Goal: Task Accomplishment & Management: Manage account settings

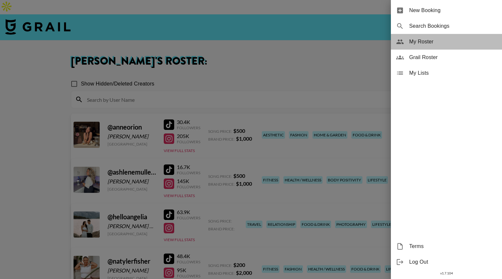
click at [416, 38] on div "My Roster" at bounding box center [446, 42] width 111 height 16
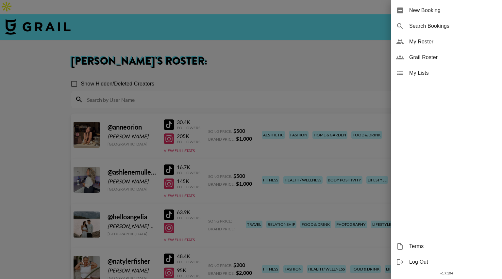
click at [421, 41] on span "My Roster" at bounding box center [453, 42] width 88 height 8
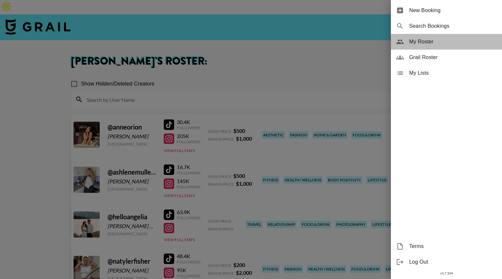
click at [421, 41] on span "My Roster" at bounding box center [453, 42] width 88 height 8
click at [413, 46] on div "My Roster" at bounding box center [446, 42] width 111 height 16
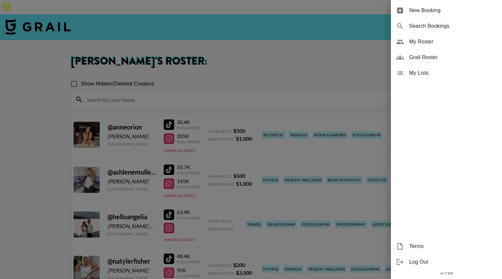
click at [318, 65] on div at bounding box center [251, 139] width 502 height 279
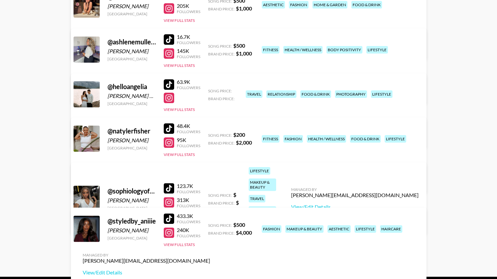
scroll to position [138, 0]
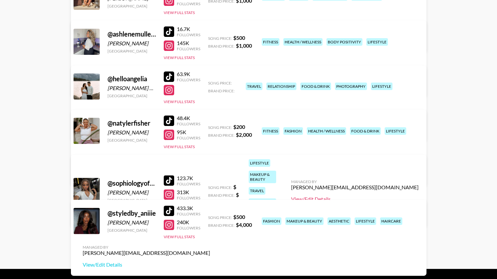
click at [359, 196] on link "View/Edit Details" at bounding box center [354, 199] width 127 height 7
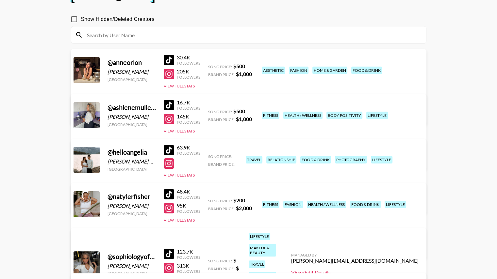
scroll to position [65, 0]
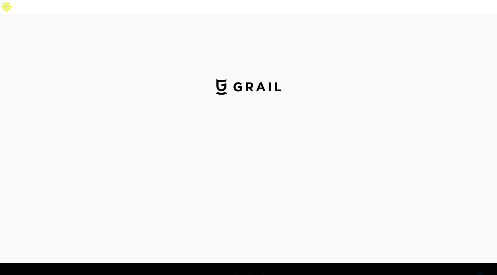
select select "USD"
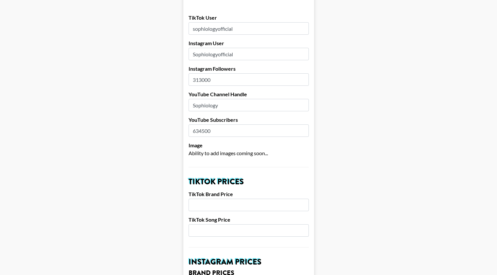
scroll to position [89, 0]
click at [223, 198] on input "number" at bounding box center [249, 204] width 120 height 12
type input "3000"
click at [211, 224] on input "number" at bounding box center [249, 230] width 120 height 12
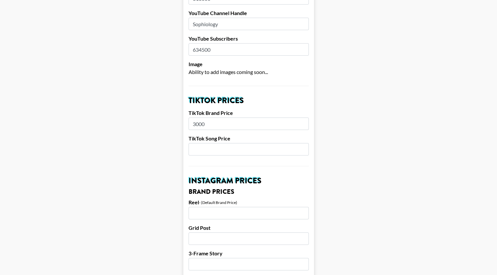
scroll to position [176, 0]
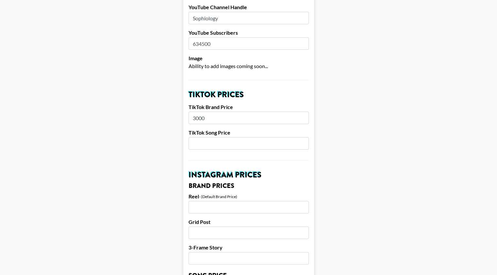
click at [203, 201] on input "number" at bounding box center [249, 207] width 120 height 12
type input "5000"
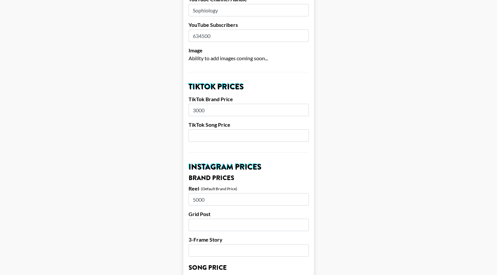
scroll to position [184, 0]
click at [201, 218] on input "number" at bounding box center [249, 224] width 120 height 12
type input "3000"
click at [200, 243] on input "number" at bounding box center [249, 249] width 120 height 12
type input "1500"
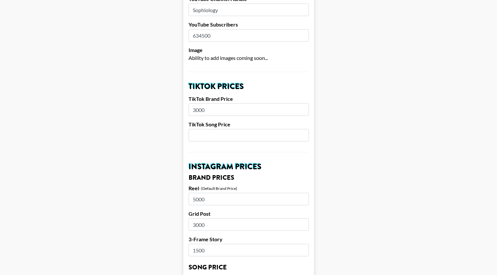
click at [201, 218] on input "3000" at bounding box center [249, 224] width 120 height 12
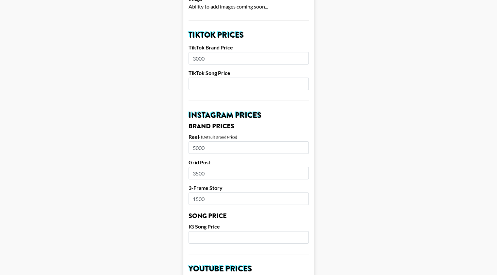
type input "3500"
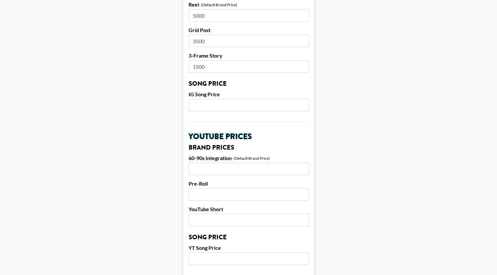
scroll to position [367, 0]
click at [207, 162] on input "number" at bounding box center [249, 168] width 120 height 12
type input "7000"
click at [204, 213] on input "number" at bounding box center [249, 219] width 120 height 12
type input "3000"
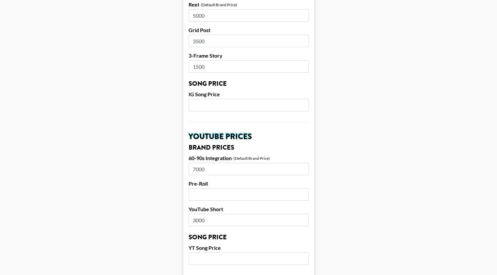
click at [209, 188] on input "number" at bounding box center [249, 194] width 120 height 12
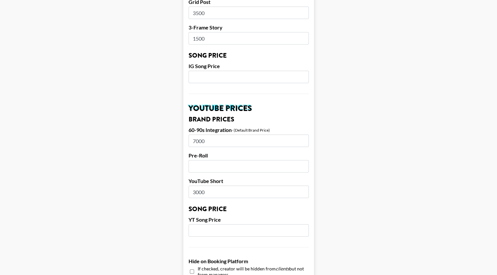
scroll to position [395, 0]
click at [197, 135] on input "7000" at bounding box center [249, 141] width 120 height 12
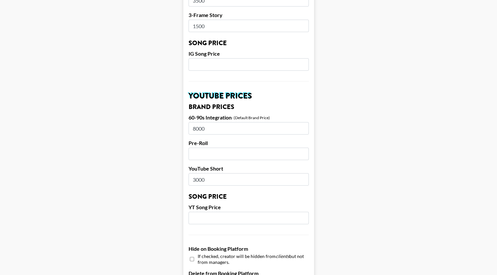
scroll to position [409, 0]
type input "8000"
click at [205, 147] on input "number" at bounding box center [249, 153] width 120 height 12
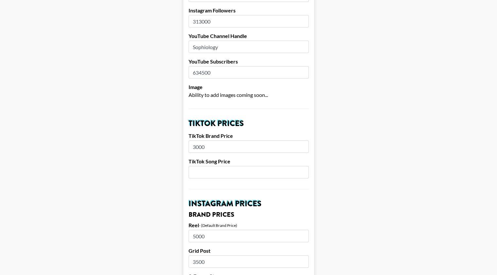
scroll to position [141, 0]
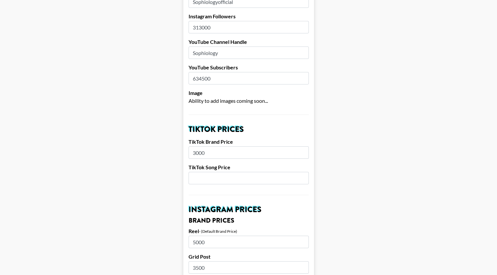
click at [206, 172] on input "number" at bounding box center [249, 178] width 120 height 12
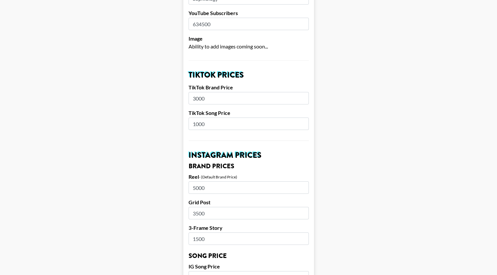
type input "1000"
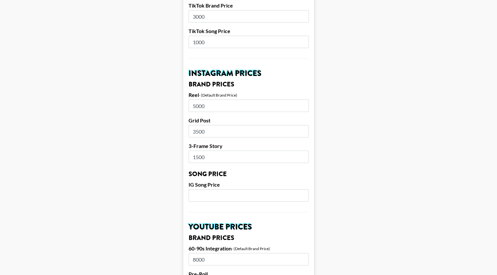
scroll to position [278, 0]
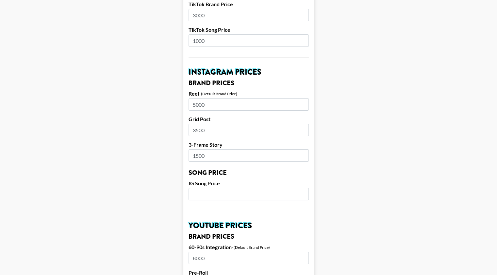
click at [207, 188] on input "number" at bounding box center [249, 194] width 120 height 12
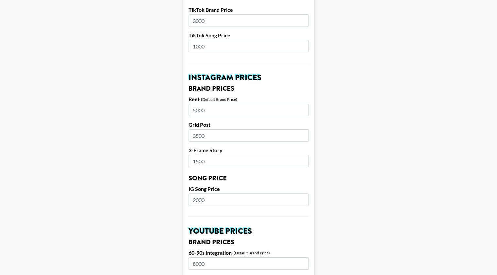
type input "2000"
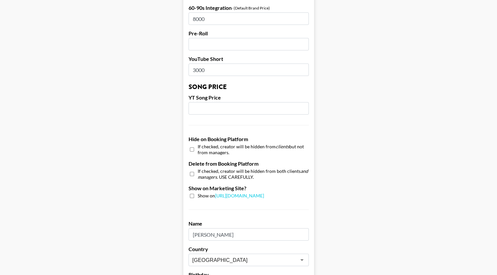
scroll to position [522, 0]
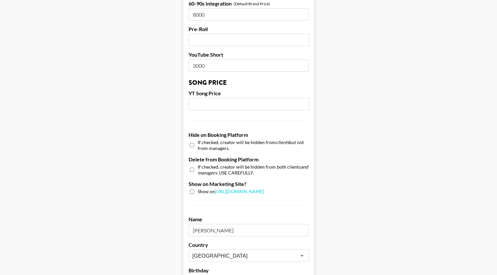
click at [219, 98] on input "number" at bounding box center [249, 104] width 120 height 12
type input "2000"
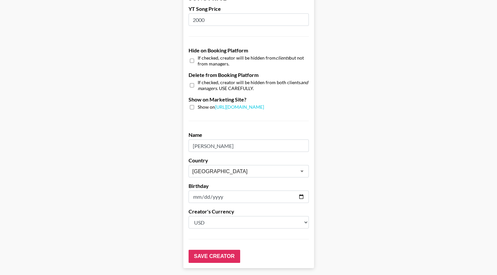
scroll to position [612, 0]
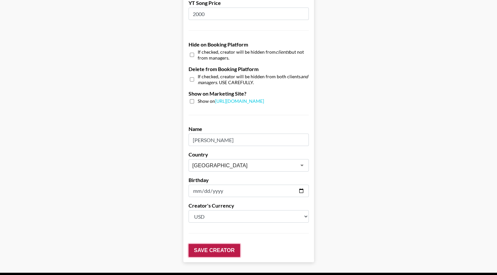
click at [233, 243] on input "Save Creator" at bounding box center [215, 249] width 52 height 13
